Goal: Check status: Check status

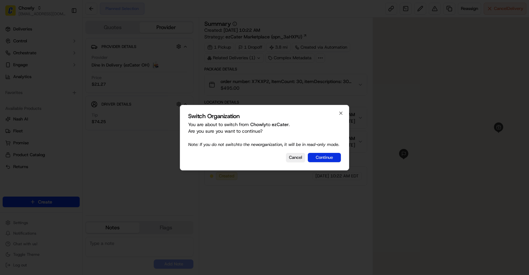
click at [328, 162] on button "Continue" at bounding box center [324, 157] width 33 height 9
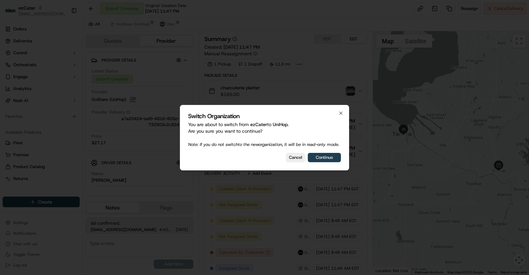
click at [317, 162] on button "Continue" at bounding box center [324, 157] width 33 height 9
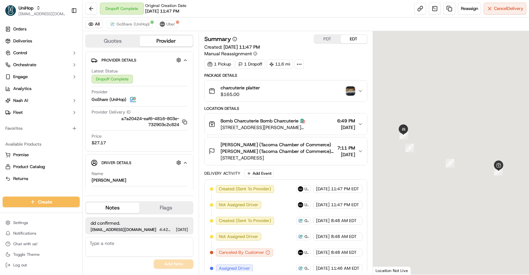
click at [38, 5] on div "UniHop" at bounding box center [42, 8] width 47 height 7
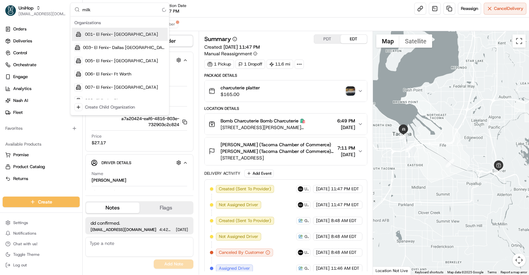
type input "milkr"
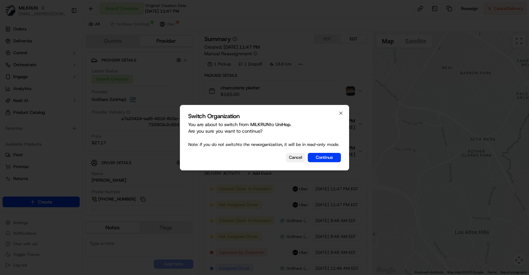
click at [288, 162] on button "Cancel" at bounding box center [295, 157] width 19 height 9
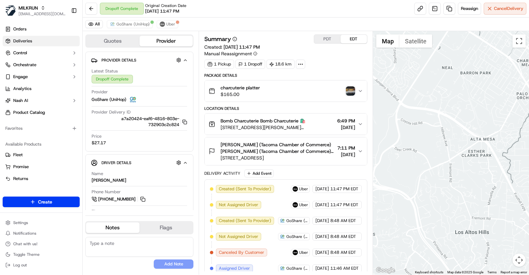
click at [30, 45] on link "Deliveries" at bounding box center [41, 41] width 77 height 11
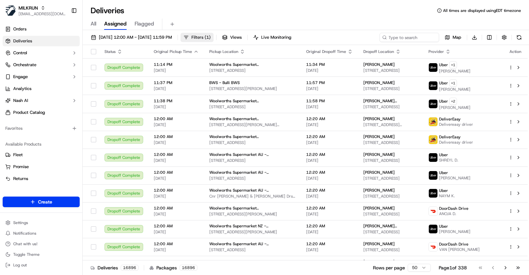
click at [211, 35] on span "Filters ( 1 )" at bounding box center [201, 37] width 19 height 6
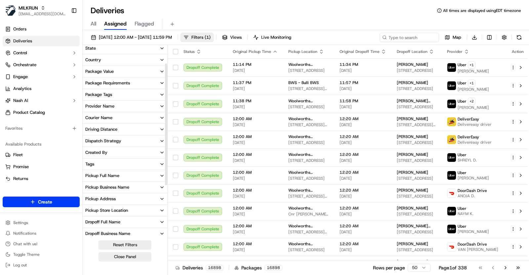
scroll to position [28, 0]
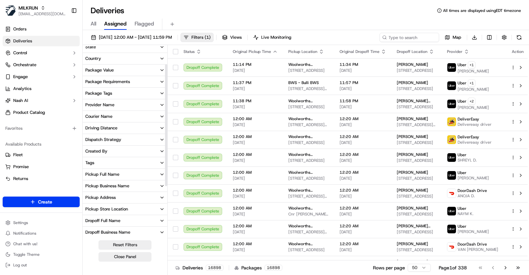
click at [122, 164] on button "Tags" at bounding box center [125, 162] width 85 height 11
click at [120, 173] on input at bounding box center [128, 175] width 71 height 11
paste input "2666"
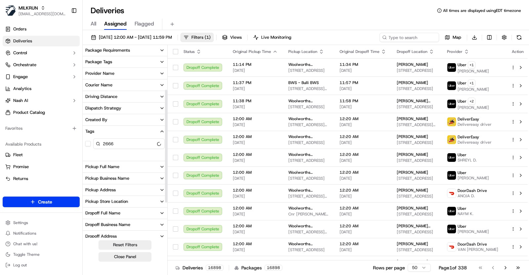
scroll to position [83, 0]
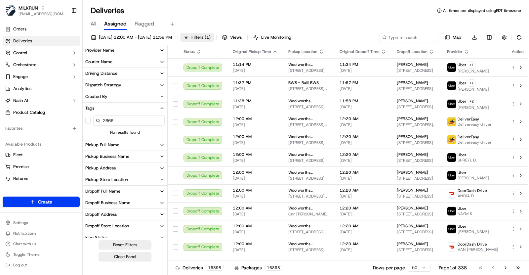
type input "2666"
click at [133, 178] on button "Pickup Store Location" at bounding box center [125, 179] width 85 height 11
click at [129, 188] on input at bounding box center [128, 192] width 71 height 11
paste input "2666"
type input "2666"
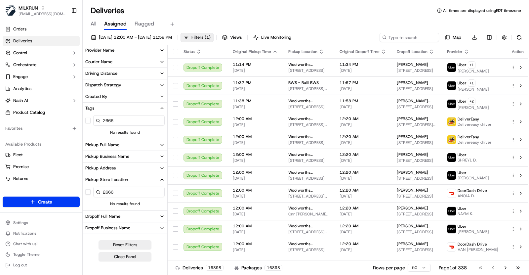
click at [111, 121] on input "2666" at bounding box center [128, 120] width 71 height 11
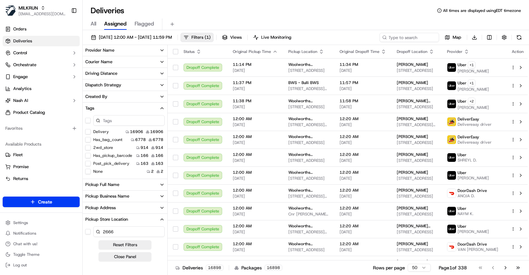
paste input "Aspley"
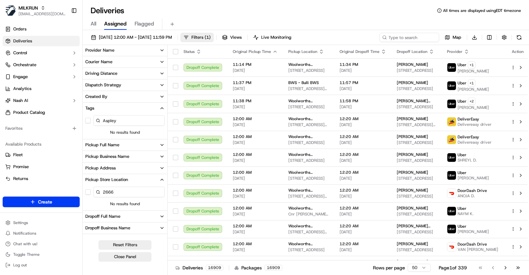
type input "Aspley"
click at [120, 191] on input "2666" at bounding box center [128, 192] width 71 height 11
paste input "Aspley"
type input "Aspley"
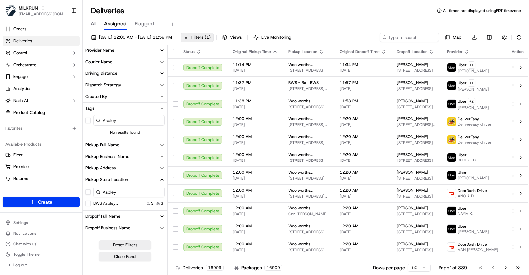
click at [108, 119] on input "Aspley" at bounding box center [128, 120] width 71 height 11
click at [153, 105] on button "Tags" at bounding box center [125, 108] width 85 height 11
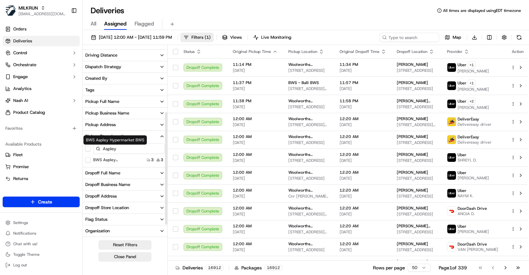
scroll to position [111, 0]
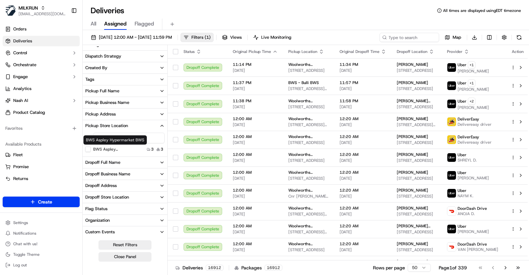
click at [110, 149] on label "BWS Aspley Hypermarket BWS" at bounding box center [114, 149] width 42 height 5
click at [91, 149] on button "BWS Aspley Hypermarket BWS" at bounding box center [87, 149] width 5 height 5
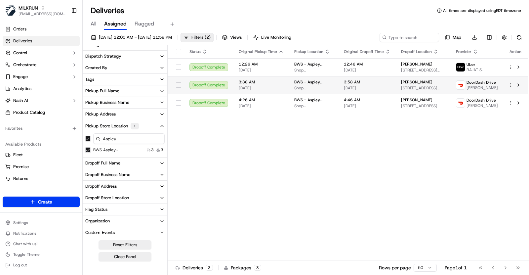
click at [346, 84] on td "3:58 AM 17/09/2025" at bounding box center [367, 85] width 57 height 18
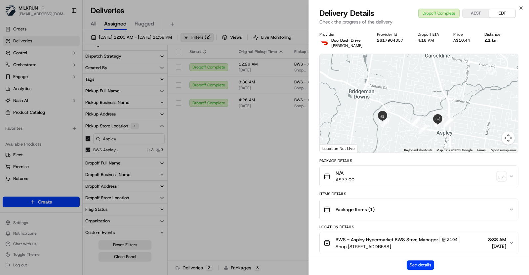
click at [390, 175] on div "N/A A$77.00" at bounding box center [416, 176] width 185 height 13
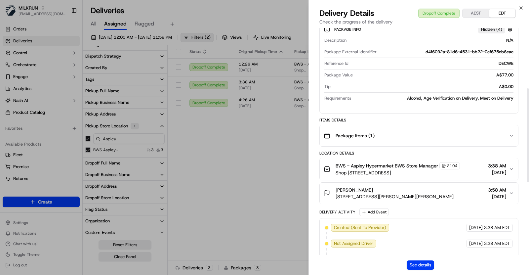
scroll to position [176, 0]
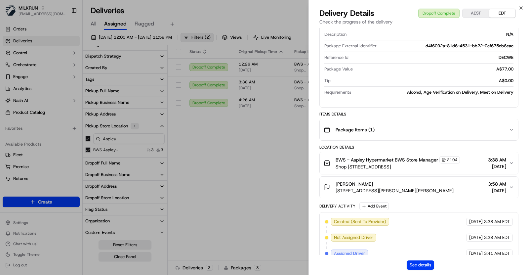
click at [410, 131] on div "Package Items ( 1 )" at bounding box center [416, 129] width 185 height 13
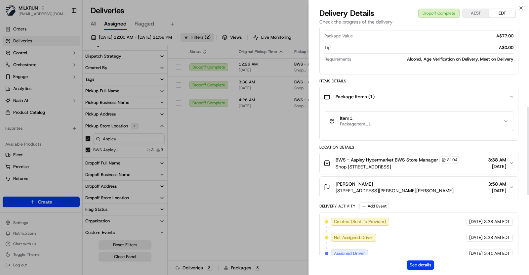
scroll to position [211, 0]
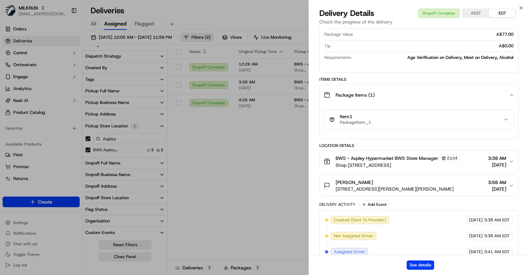
click at [461, 162] on div "BWS - Aspley Hypermarket BWS Store Manager 2104 Shop 68, 59 Albany Creek Rd, As…" at bounding box center [416, 161] width 185 height 14
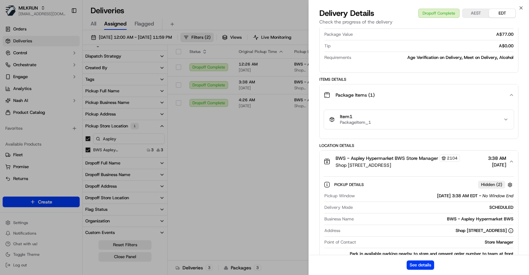
click at [451, 157] on span "2104" at bounding box center [452, 157] width 11 height 5
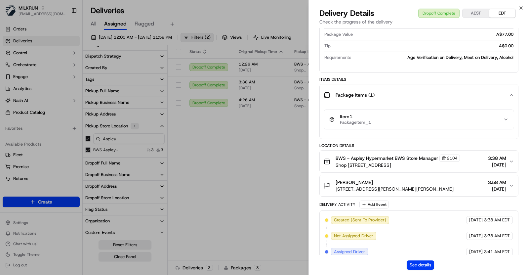
click at [451, 157] on span "2104" at bounding box center [452, 157] width 11 height 5
